Goal: Information Seeking & Learning: Learn about a topic

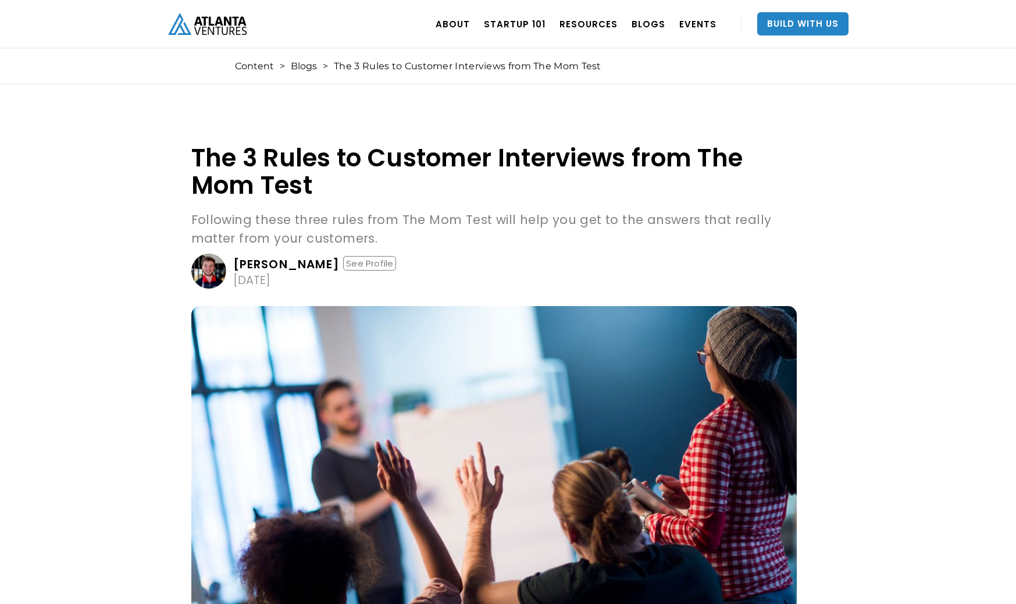
click at [505, 225] on p "Following these three rules from The Mom Test will help you get to the answers …" at bounding box center [493, 229] width 605 height 37
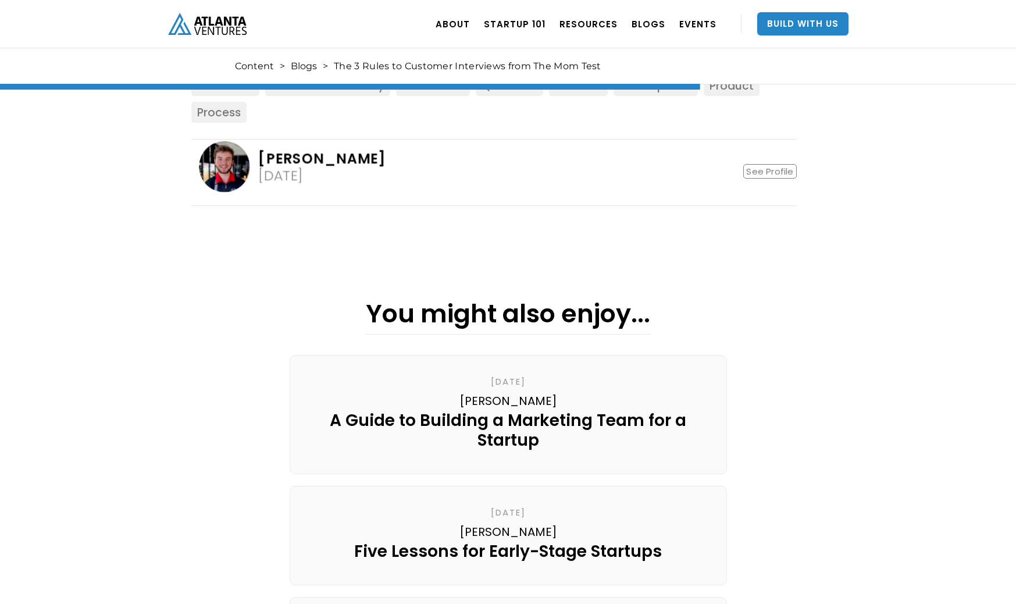
scroll to position [1603, 0]
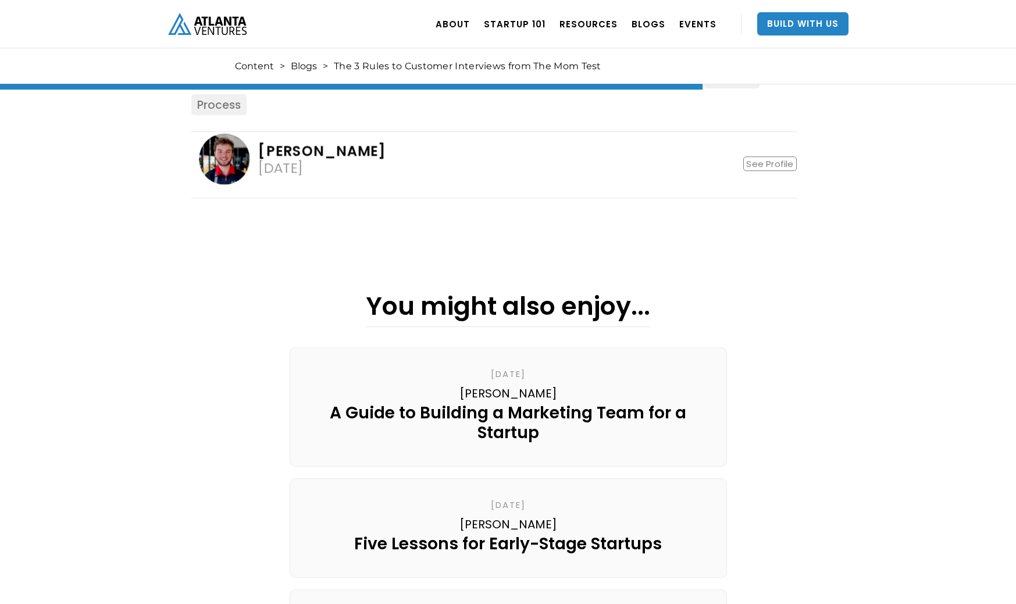
click at [296, 145] on div "James Gamble" at bounding box center [322, 151] width 128 height 14
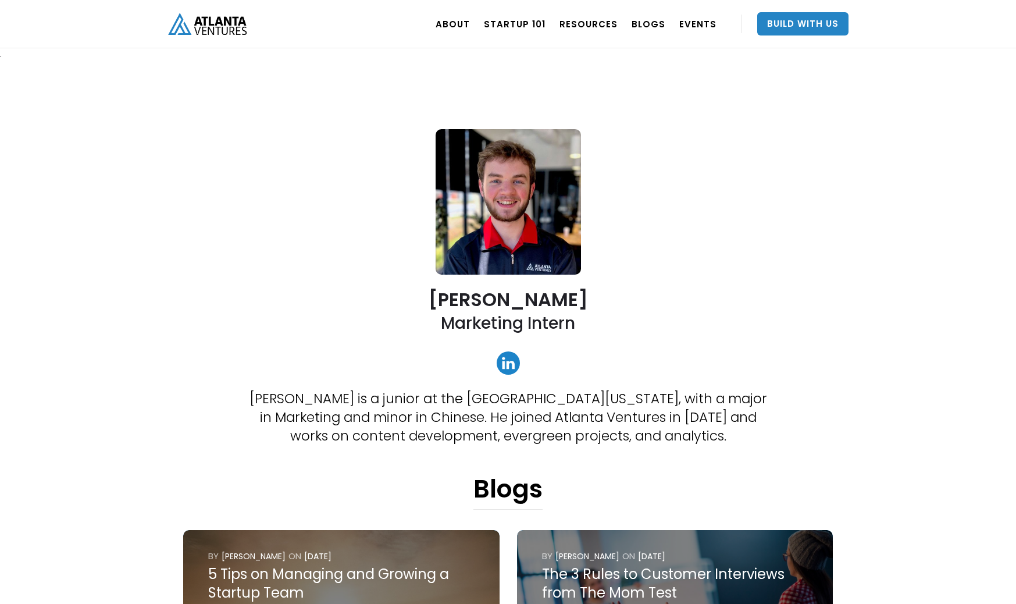
click at [212, 38] on link "home" at bounding box center [207, 24] width 79 height 48
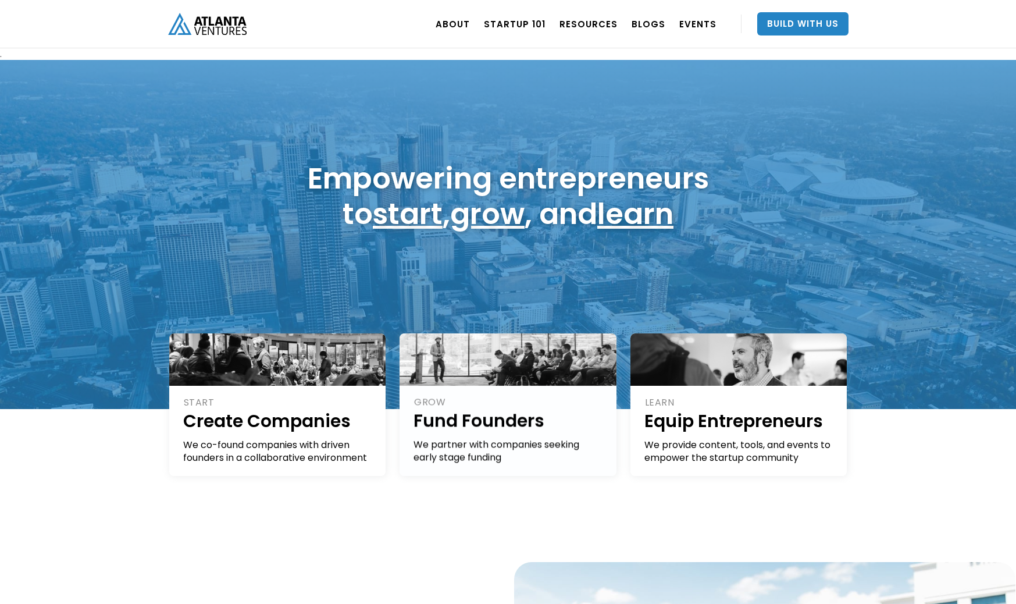
click at [493, 269] on div "Empowering entrepreneurs to start , grow , and learn" at bounding box center [508, 234] width 1016 height 349
